Goal: Transaction & Acquisition: Purchase product/service

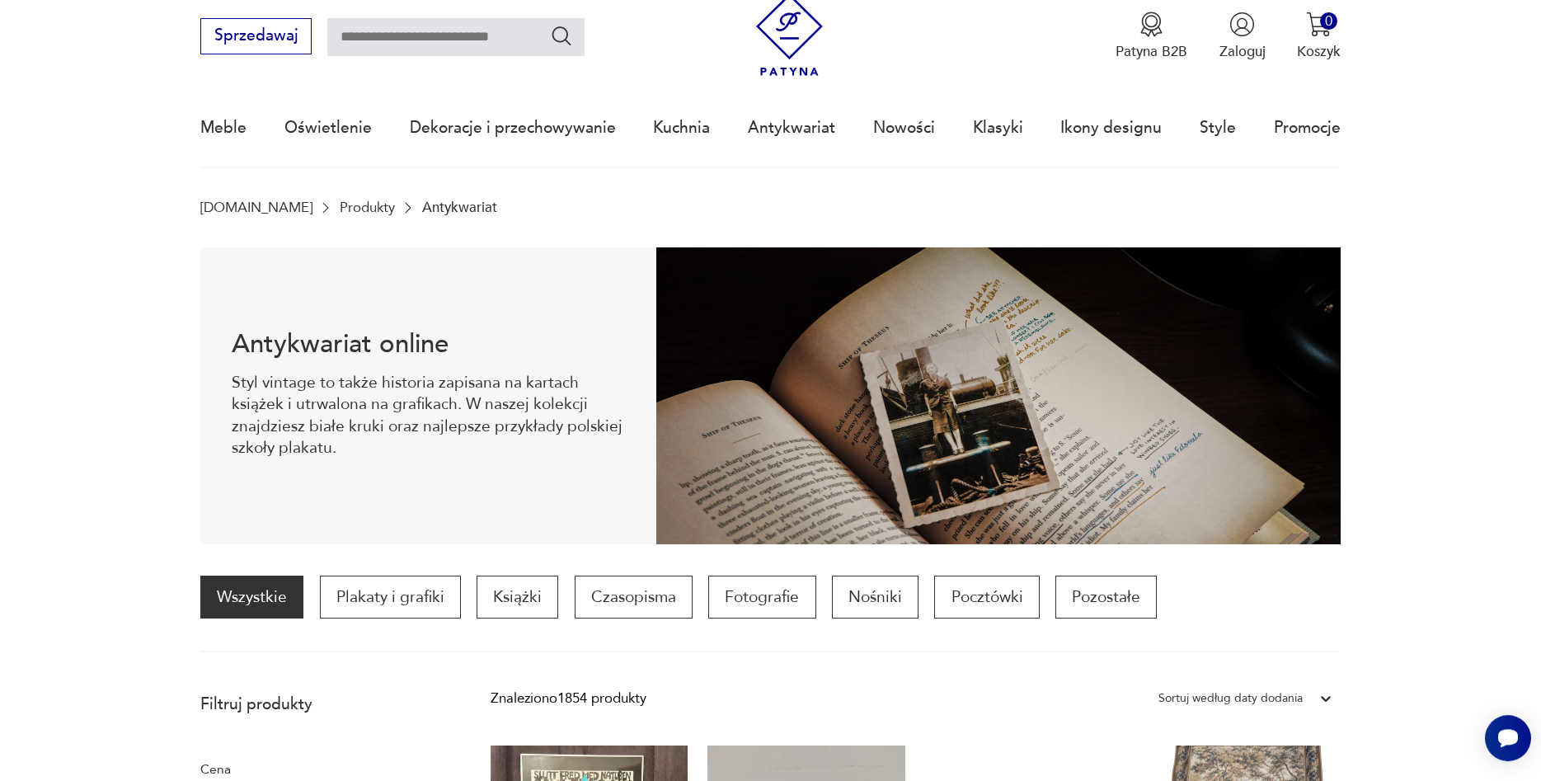
click at [394, 49] on input "text" at bounding box center [455, 37] width 257 height 38
type input "**********"
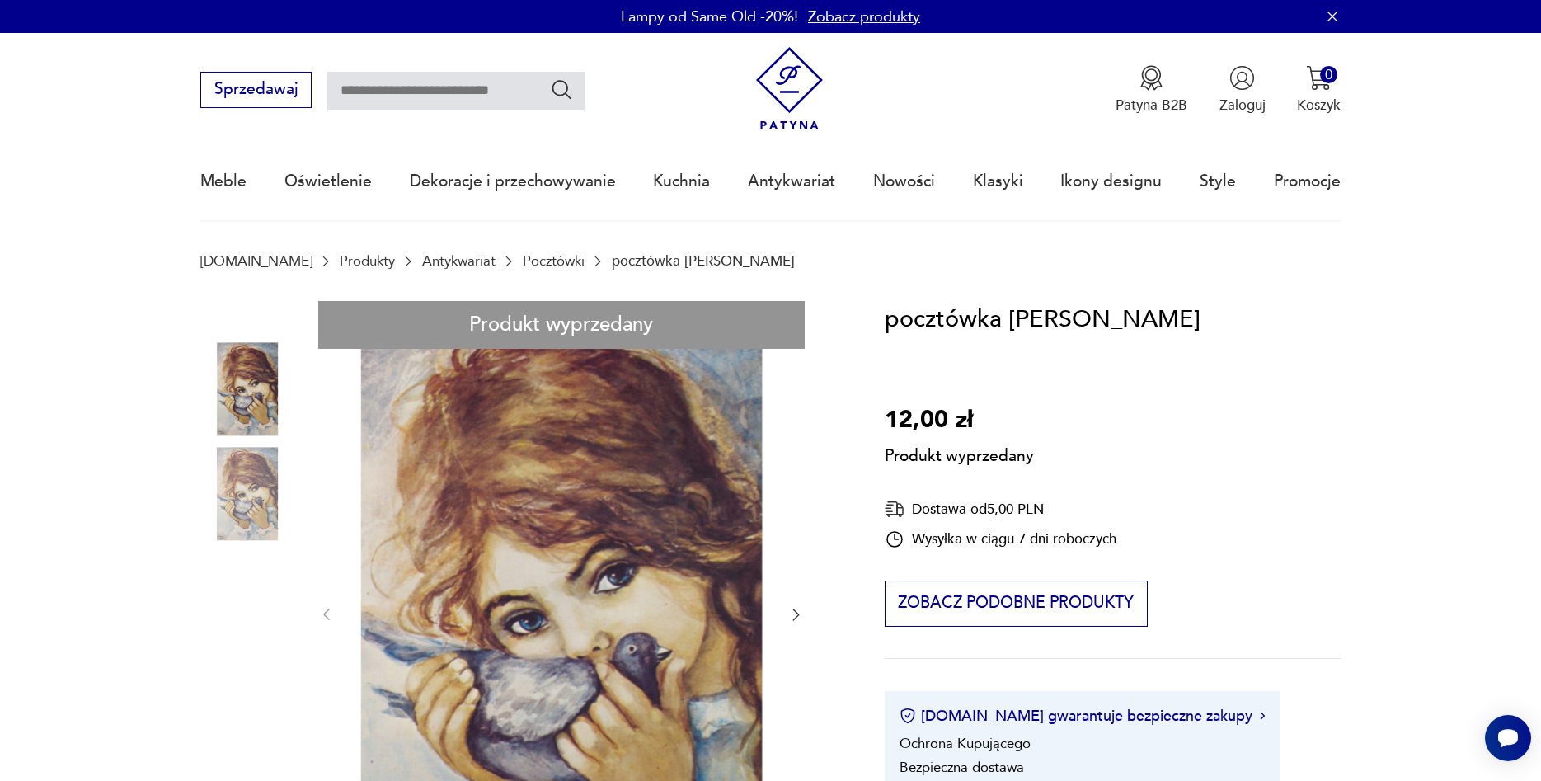
click at [523, 261] on link "Pocztówki" at bounding box center [554, 261] width 62 height 16
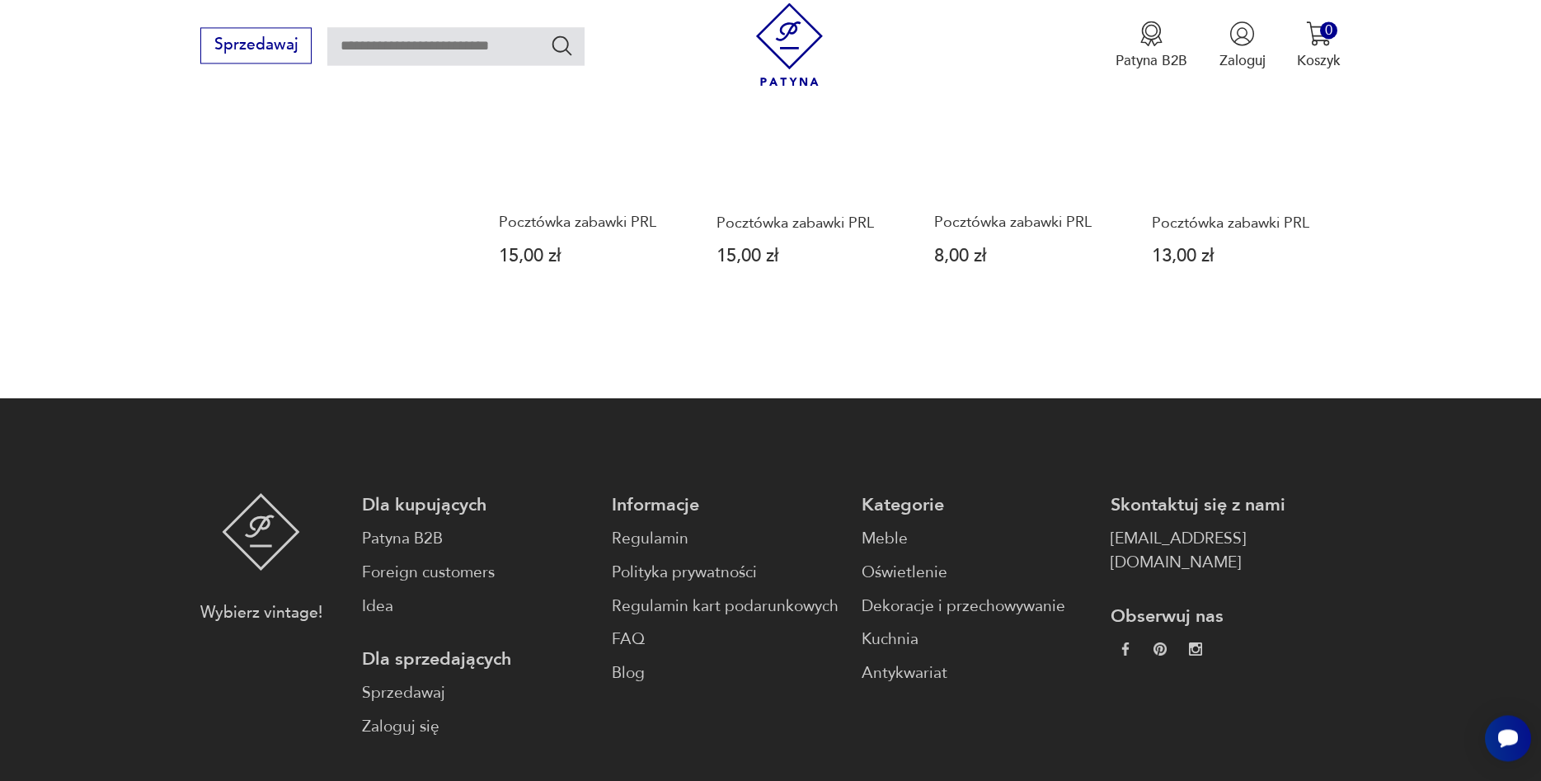
scroll to position [1904, 0]
